Goal: Task Accomplishment & Management: Manage account settings

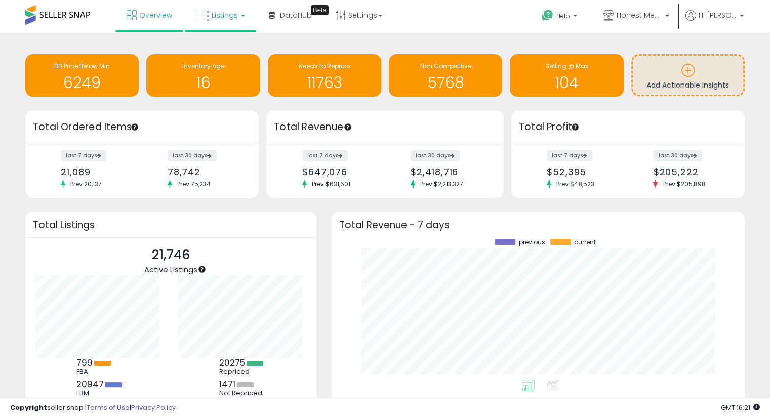
click at [228, 21] on link "Listings" at bounding box center [220, 15] width 64 height 30
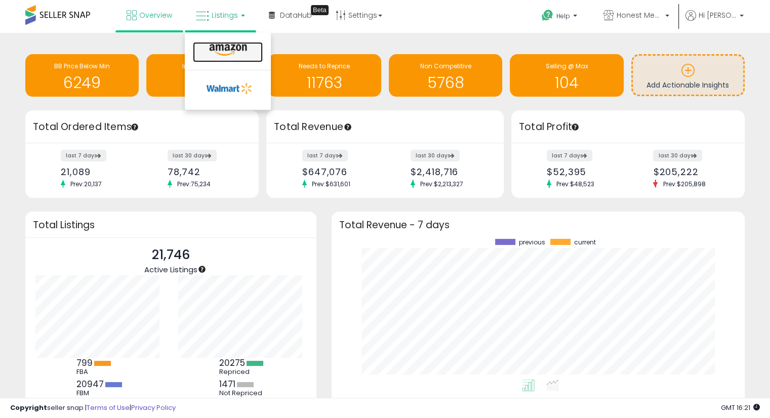
click at [235, 53] on icon at bounding box center [228, 50] width 44 height 13
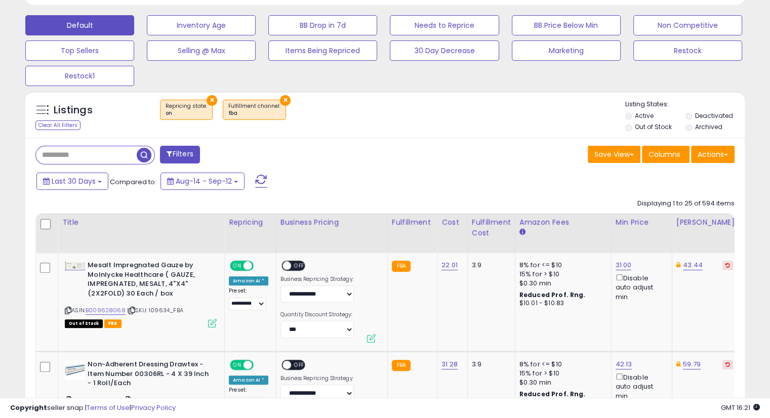
scroll to position [207, 416]
click at [280, 98] on button "×" at bounding box center [285, 100] width 11 height 11
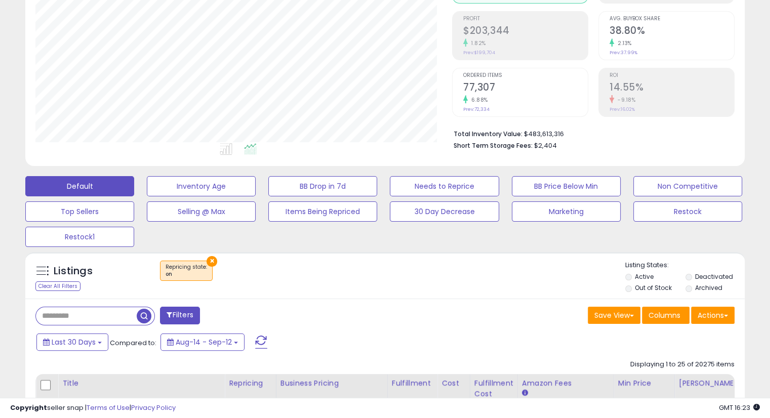
scroll to position [234, 0]
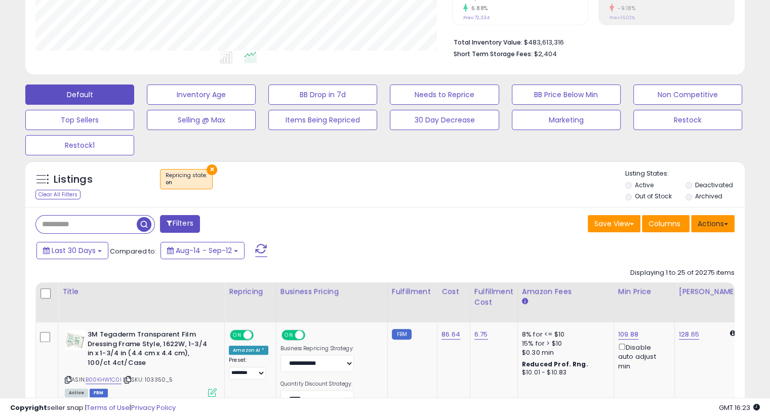
click at [708, 217] on button "Actions" at bounding box center [713, 223] width 44 height 17
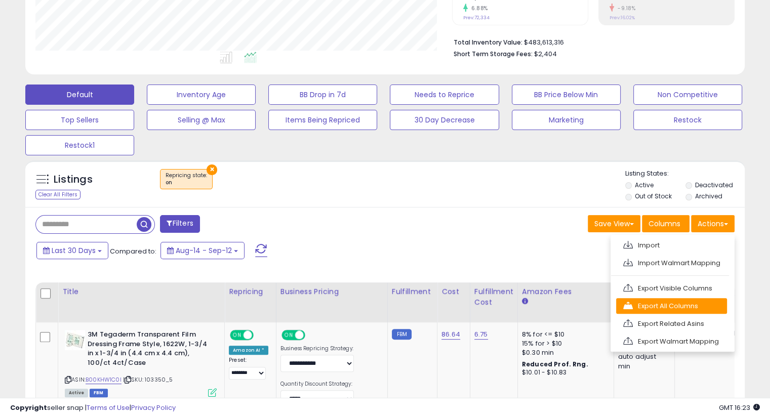
click at [698, 304] on link "Export All Columns" at bounding box center [671, 306] width 111 height 16
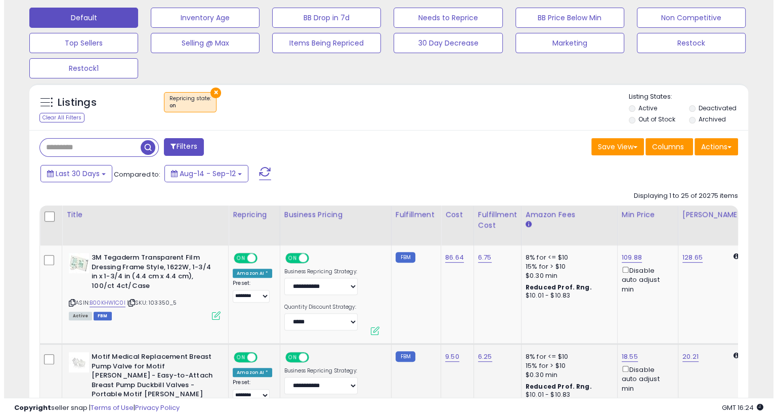
scroll to position [354, 0]
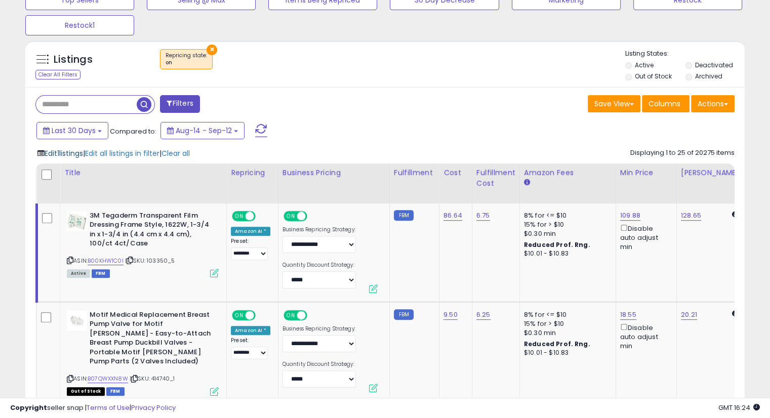
click at [83, 150] on span "Edit 1 listings" at bounding box center [64, 153] width 38 height 10
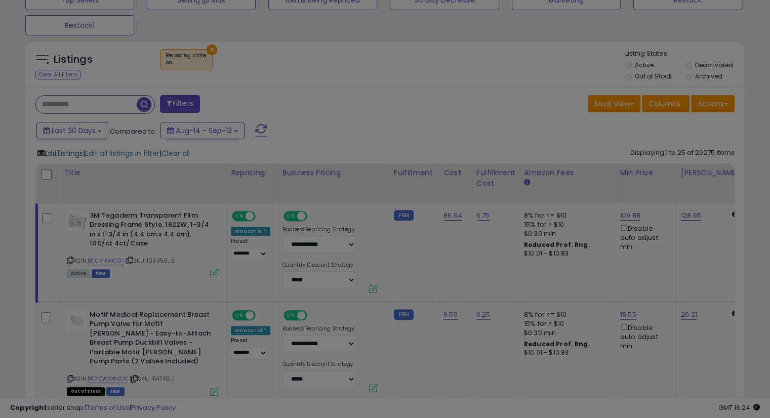
scroll to position [207, 421]
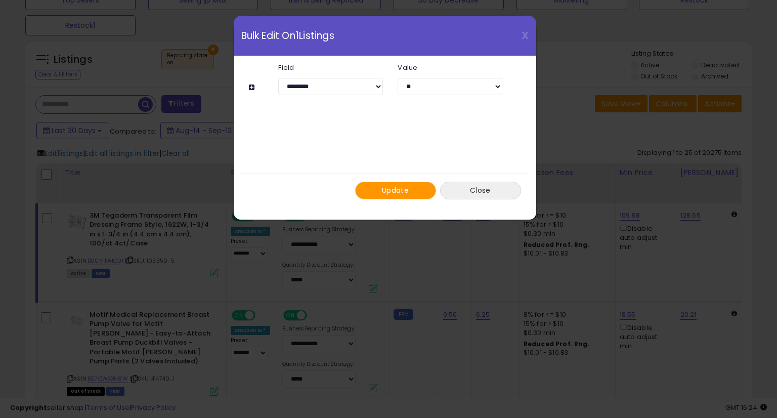
click at [467, 189] on button "Close" at bounding box center [480, 191] width 81 height 18
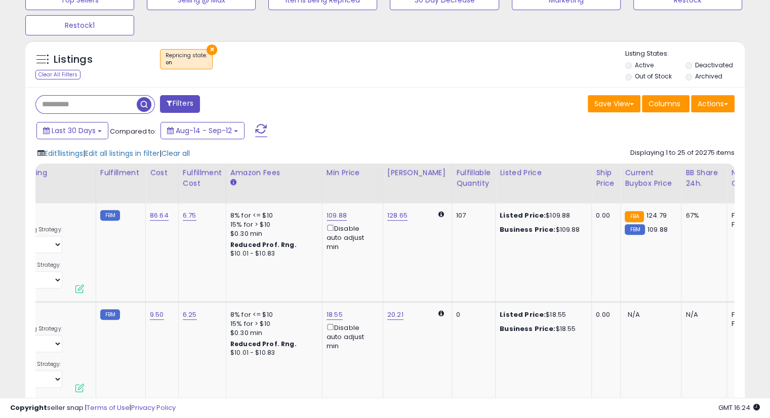
scroll to position [0, 0]
